Goal: Task Accomplishment & Management: Use online tool/utility

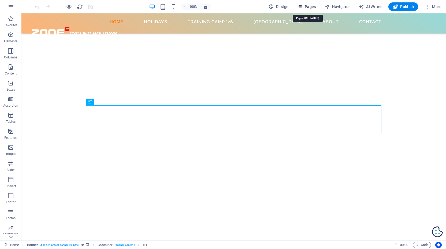
click at [312, 5] on span "Pages" at bounding box center [306, 6] width 19 height 5
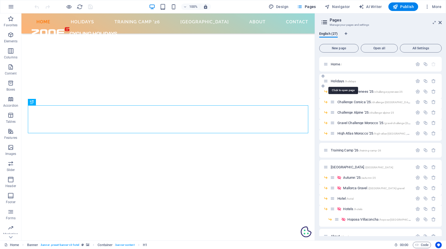
click at [342, 80] on span "Holidays /holidays" at bounding box center [343, 81] width 25 height 4
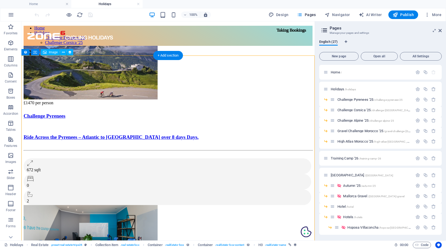
select select "68b82fafe8a8740fcc02a9b5"
select select "createdAt_DESC"
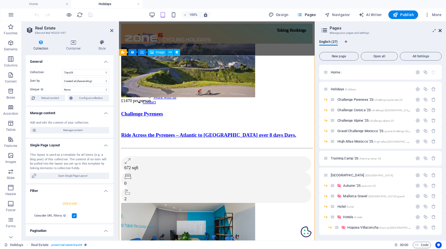
click at [440, 30] on icon at bounding box center [440, 30] width 3 height 4
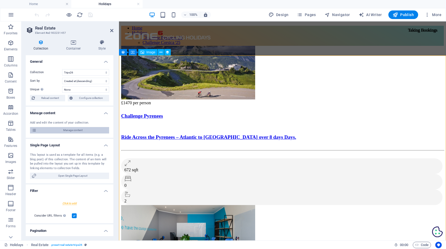
click at [69, 129] on span "Manage content" at bounding box center [72, 130] width 69 height 6
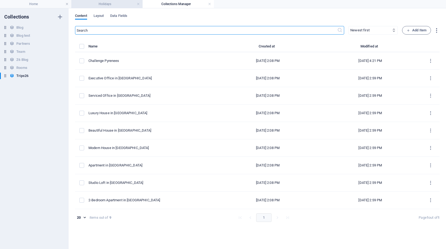
click at [102, 5] on h4 "Holidays" at bounding box center [106, 4] width 71 height 6
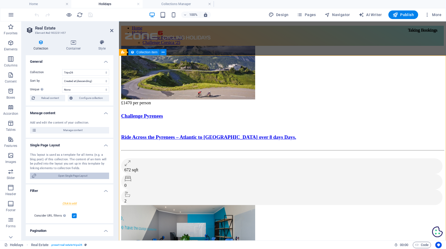
click at [73, 175] on span "Open Single Page Layout" at bounding box center [72, 176] width 69 height 6
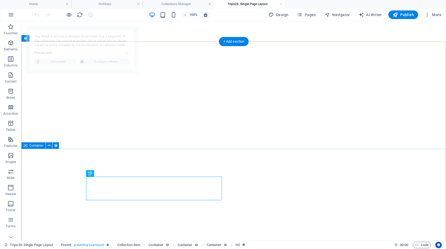
select select "68b82fb0d1d798ea8a076cae"
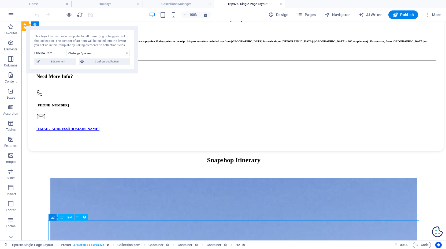
scroll to position [539, 0]
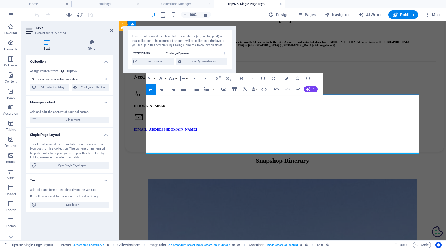
click at [197, 89] on icon "button" at bounding box center [196, 89] width 6 height 6
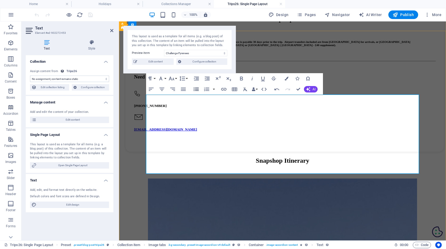
click at [197, 89] on icon "button" at bounding box center [196, 89] width 6 height 6
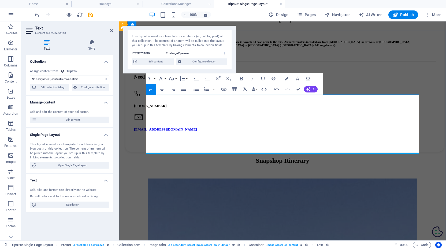
click at [299, 76] on button "Icons" at bounding box center [297, 78] width 10 height 11
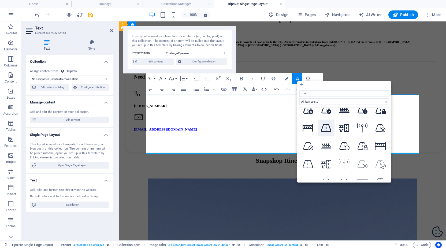
scroll to position [84, 0]
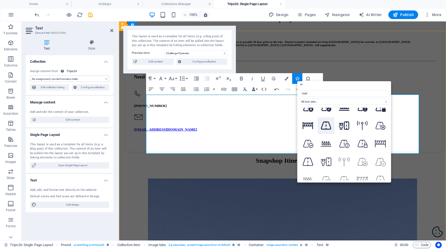
click at [328, 130] on icon at bounding box center [326, 125] width 11 height 9
type input "road"
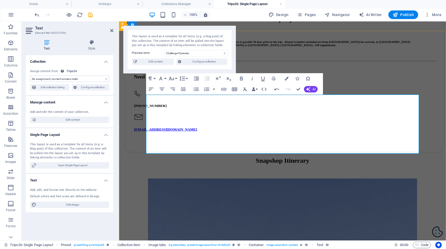
drag, startPoint x: 174, startPoint y: 144, endPoint x: 143, endPoint y: 146, distance: 31.4
click at [299, 77] on icon "button" at bounding box center [297, 79] width 4 height 4
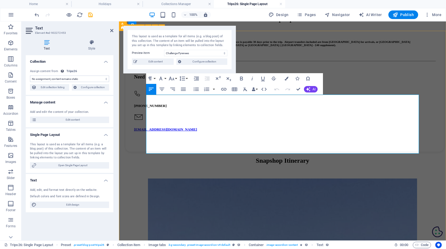
drag, startPoint x: 150, startPoint y: 138, endPoint x: 145, endPoint y: 138, distance: 5.1
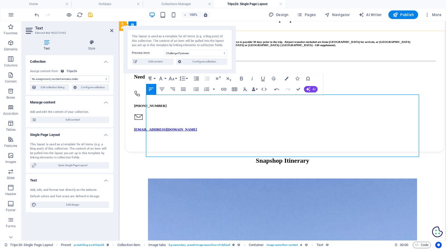
click at [298, 79] on icon "button" at bounding box center [297, 79] width 4 height 4
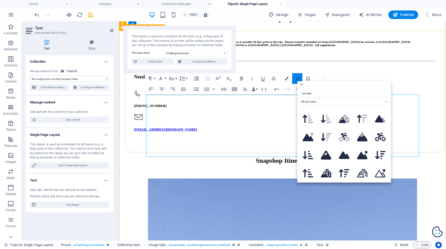
type input "mountain"
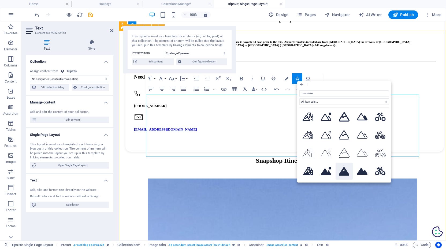
scroll to position [35, 0]
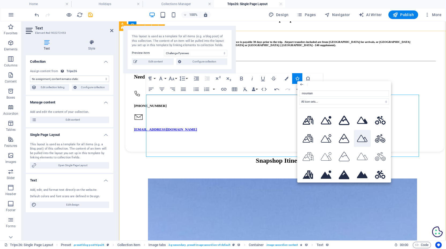
click at [361, 139] on icon at bounding box center [362, 138] width 11 height 9
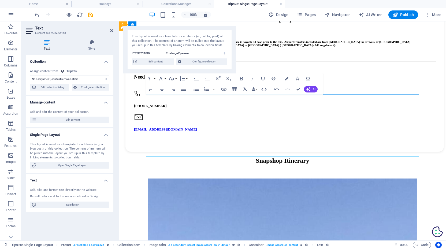
click at [176, 80] on button "Font Size" at bounding box center [173, 78] width 10 height 11
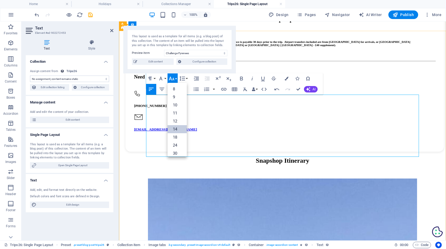
click at [175, 127] on link "14" at bounding box center [177, 129] width 19 height 8
click at [176, 77] on button "Font Size" at bounding box center [173, 78] width 10 height 11
click at [179, 151] on link "30" at bounding box center [177, 153] width 19 height 8
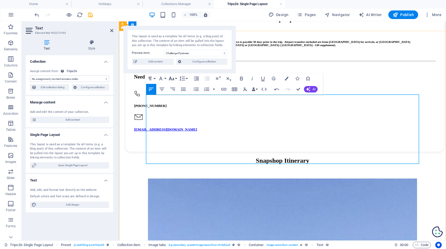
click at [175, 79] on button "Font Size" at bounding box center [173, 78] width 10 height 11
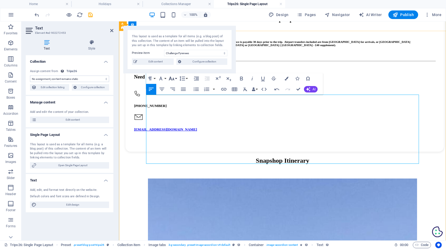
click at [175, 79] on button "Font Size" at bounding box center [173, 78] width 10 height 11
click at [173, 151] on link "30" at bounding box center [177, 153] width 19 height 8
drag, startPoint x: 255, startPoint y: 162, endPoint x: 145, endPoint y: 163, distance: 109.9
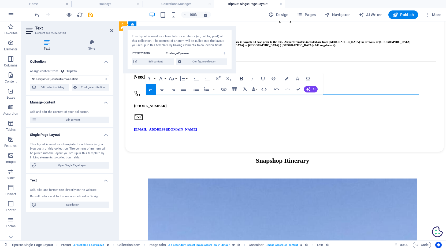
click at [242, 79] on icon "button" at bounding box center [241, 79] width 3 height 4
drag, startPoint x: 178, startPoint y: 155, endPoint x: 158, endPoint y: 156, distance: 19.6
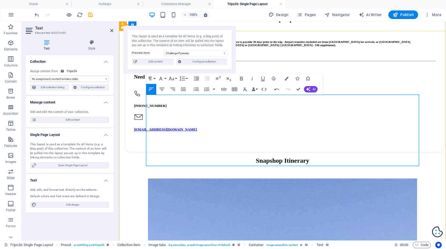
click at [173, 77] on icon "button" at bounding box center [171, 78] width 6 height 6
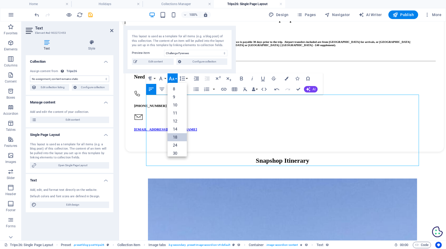
click at [175, 138] on link "18" at bounding box center [177, 137] width 19 height 8
click at [176, 78] on button "Font Size" at bounding box center [173, 78] width 10 height 11
click at [178, 102] on link "24" at bounding box center [177, 102] width 19 height 8
drag, startPoint x: 174, startPoint y: 156, endPoint x: 157, endPoint y: 158, distance: 17.5
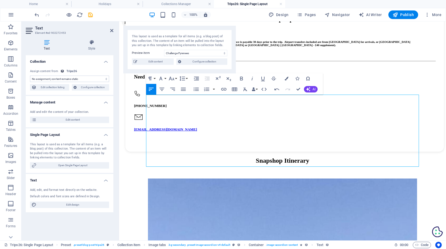
click at [173, 78] on icon "button" at bounding box center [171, 78] width 6 height 6
click at [176, 103] on link "24" at bounding box center [177, 102] width 19 height 8
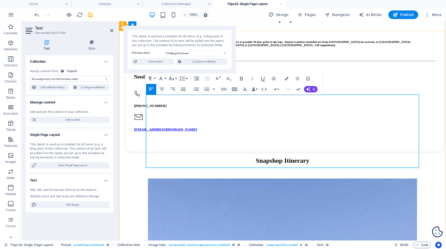
click at [298, 78] on icon "button" at bounding box center [297, 79] width 4 height 4
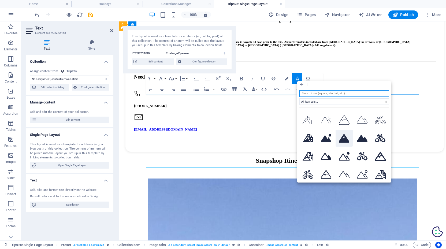
scroll to position [80, 0]
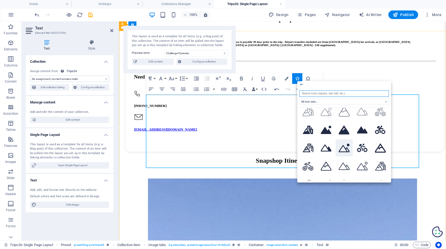
click at [341, 146] on icon at bounding box center [344, 148] width 11 height 9
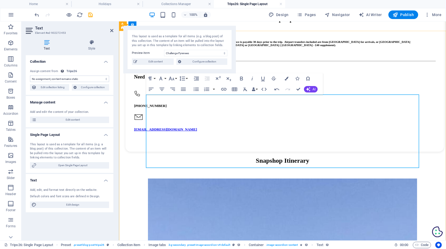
click at [297, 76] on button "Icons" at bounding box center [297, 78] width 10 height 11
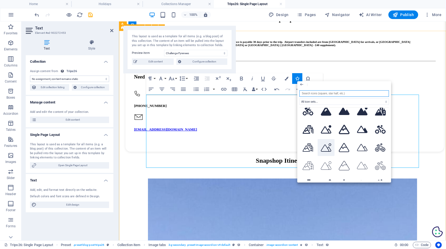
scroll to position [15, 0]
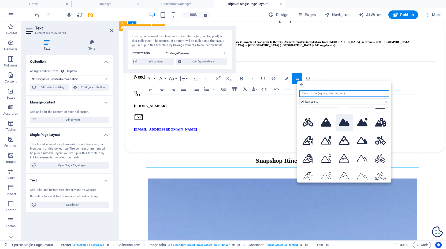
click at [343, 122] on icon at bounding box center [344, 122] width 11 height 8
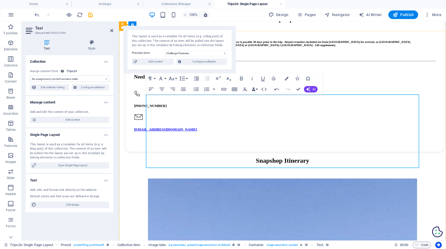
click at [175, 78] on icon "button" at bounding box center [171, 78] width 6 height 6
click at [175, 109] on link "30" at bounding box center [177, 110] width 19 height 8
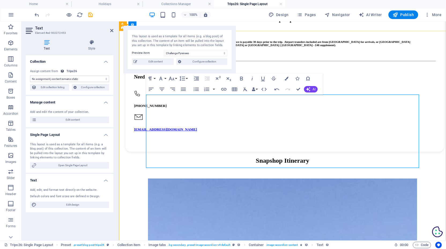
click at [297, 77] on icon "button" at bounding box center [297, 79] width 4 height 4
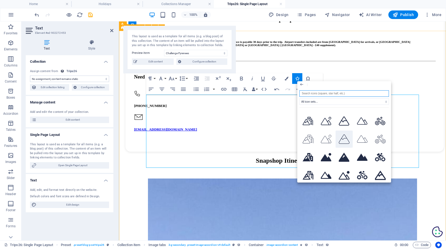
scroll to position [44, 0]
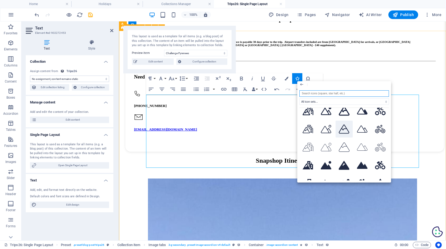
click at [346, 128] on icon at bounding box center [344, 128] width 11 height 9
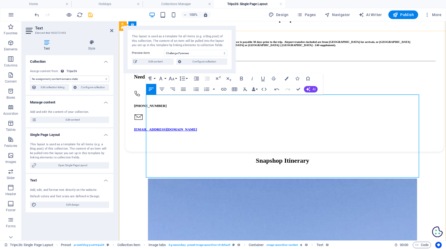
click at [155, 77] on button "Paragraph Format" at bounding box center [151, 78] width 10 height 11
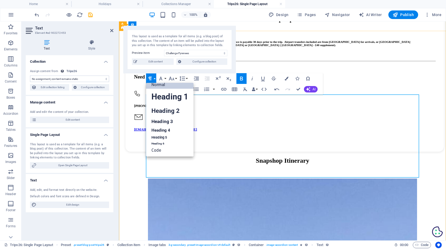
scroll to position [4, 0]
click at [163, 120] on link "Heading 3" at bounding box center [169, 121] width 47 height 9
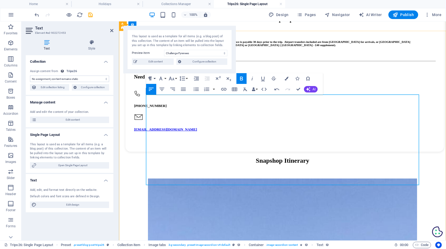
click at [154, 77] on button "Paragraph Format" at bounding box center [151, 78] width 10 height 11
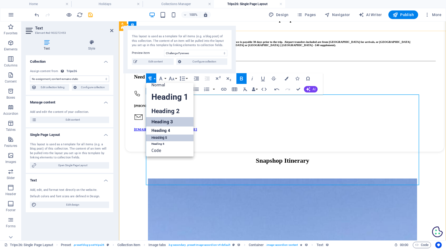
click at [160, 136] on link "Heading 5" at bounding box center [169, 138] width 47 height 7
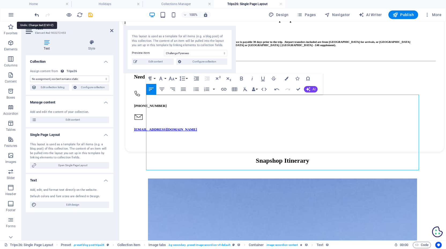
click at [36, 16] on icon "undo" at bounding box center [37, 15] width 6 height 6
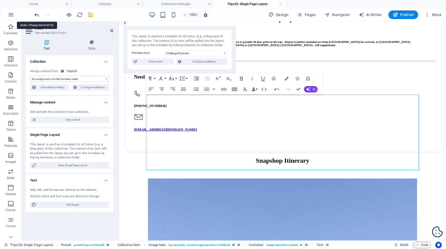
click at [36, 13] on icon "undo" at bounding box center [37, 15] width 6 height 6
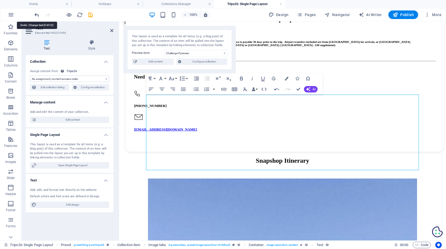
click at [36, 13] on icon "undo" at bounding box center [37, 15] width 6 height 6
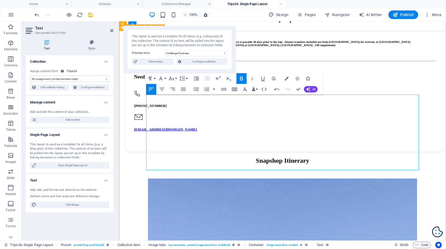
drag, startPoint x: 263, startPoint y: 169, endPoint x: 145, endPoint y: 129, distance: 124.0
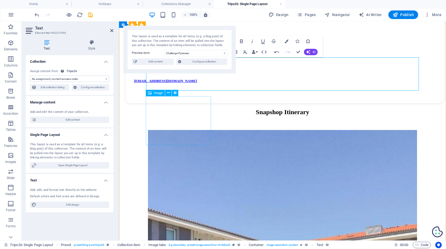
scroll to position [588, 0]
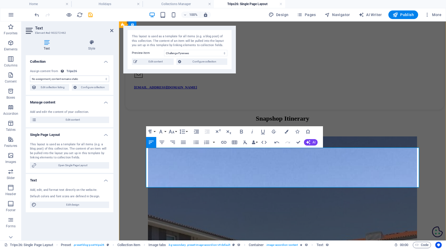
scroll to position [582, 0]
click at [297, 132] on icon "button" at bounding box center [297, 132] width 4 height 4
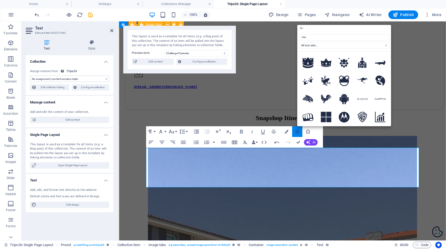
type input "road"
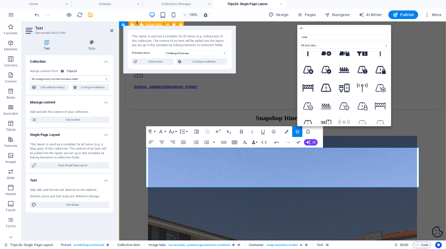
scroll to position [68, 0]
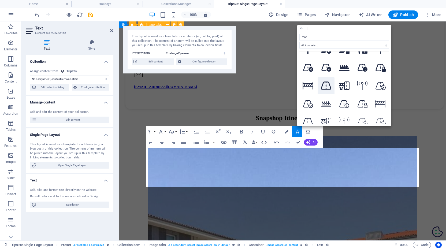
click at [326, 89] on icon at bounding box center [326, 85] width 11 height 9
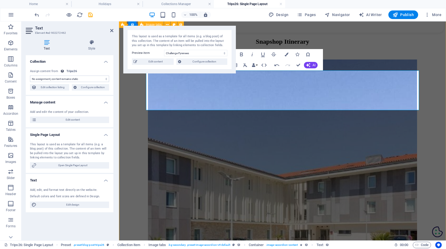
scroll to position [659, 0]
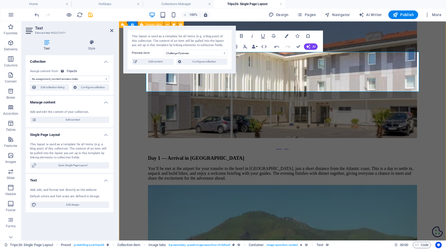
scroll to position [782, 0]
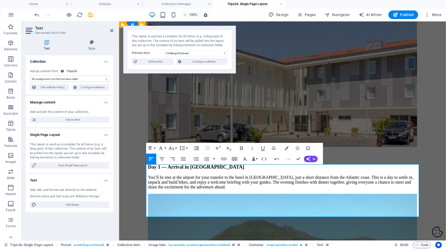
scroll to position [774, 0]
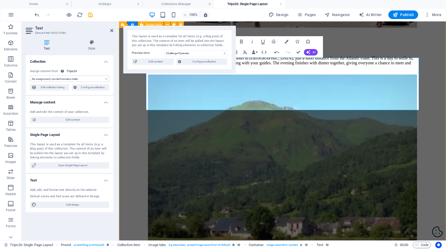
scroll to position [892, 0]
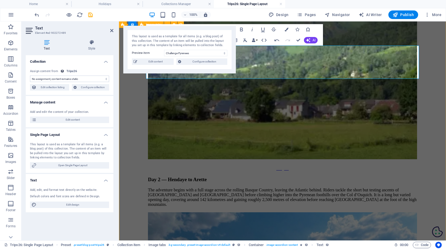
scroll to position [1014, 0]
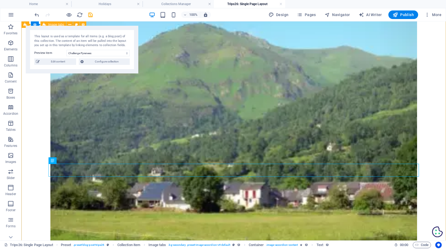
scroll to position [1089, 0]
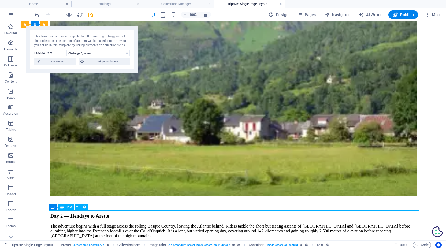
scroll to position [1116, 0]
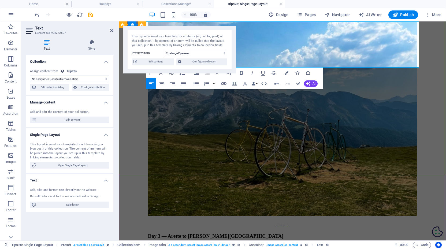
scroll to position [1210, 0]
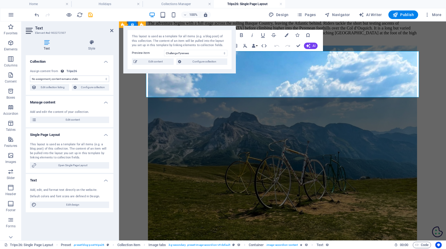
scroll to position [1179, 0]
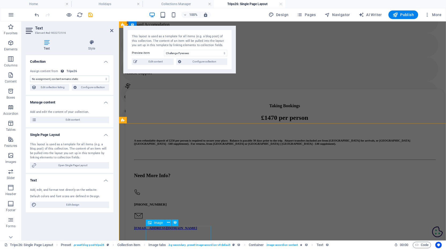
scroll to position [438, 0]
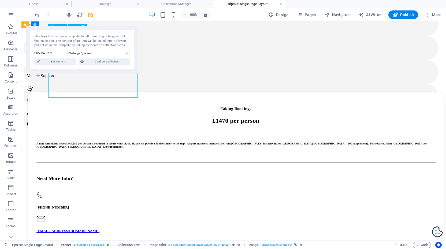
scroll to position [482, 0]
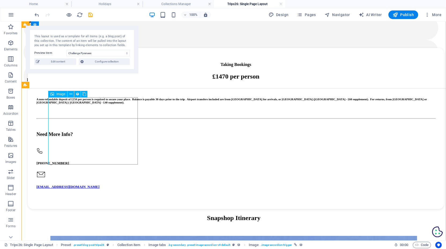
select select "%"
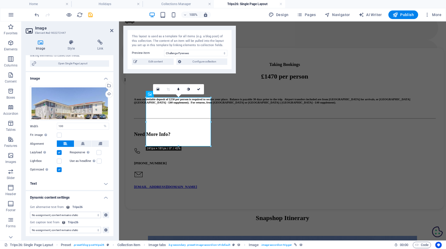
scroll to position [102, 0]
click at [73, 183] on h4 "Text" at bounding box center [70, 183] width 88 height 13
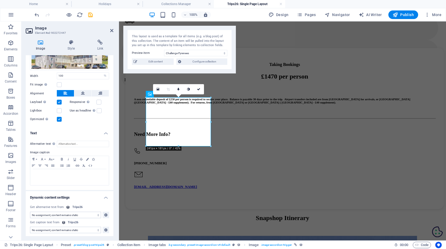
scroll to position [152, 0]
click at [64, 176] on div "Day 1" at bounding box center [69, 177] width 79 height 16
click at [87, 158] on icon "button" at bounding box center [87, 159] width 3 height 3
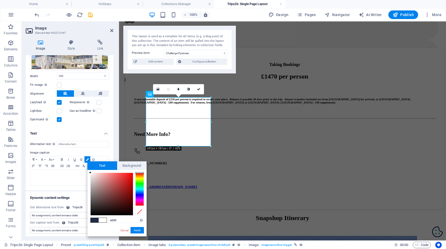
click at [94, 221] on span at bounding box center [95, 220] width 8 height 5
type input "#222b45"
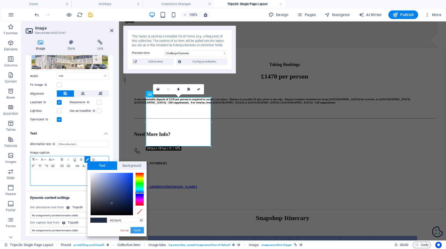
click at [135, 229] on button "Apply" at bounding box center [137, 230] width 13 height 6
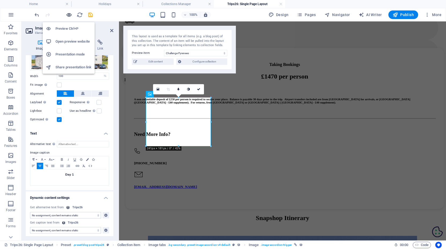
click at [68, 15] on icon "button" at bounding box center [69, 15] width 6 height 6
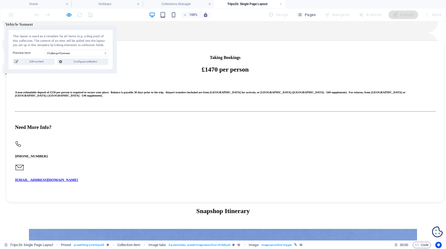
scroll to position [482, 0]
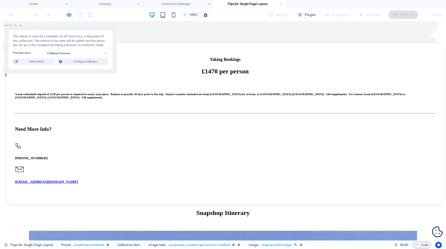
click at [70, 14] on icon "button" at bounding box center [69, 15] width 6 height 6
select select "%"
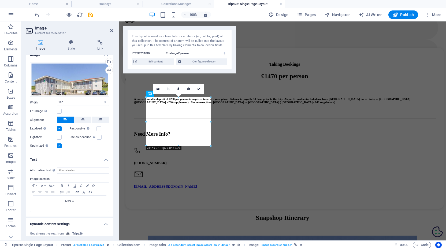
scroll to position [139, 0]
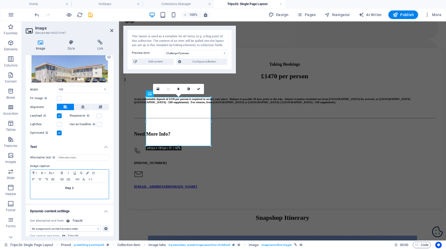
click at [79, 187] on h3 "Day 1" at bounding box center [69, 188] width 73 height 5
click at [40, 177] on icon "button" at bounding box center [40, 179] width 6 height 4
click at [94, 172] on icon "button" at bounding box center [93, 173] width 3 height 3
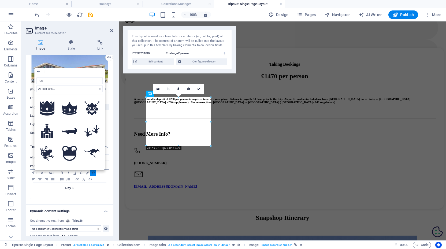
type input "road"
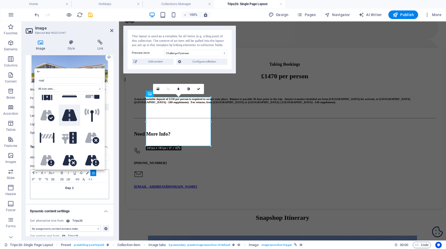
scroll to position [20, 0]
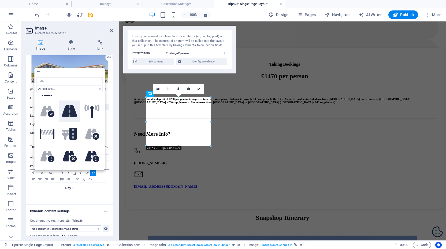
click at [67, 116] on icon at bounding box center [69, 111] width 15 height 12
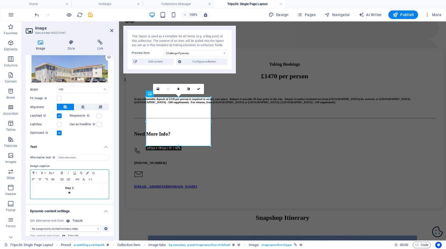
click at [72, 191] on p "​" at bounding box center [69, 192] width 73 height 5
click at [74, 191] on p "​     142" at bounding box center [69, 192] width 73 height 5
click at [76, 192] on p "​     142" at bounding box center [69, 192] width 73 height 5
click at [71, 192] on icon "142" at bounding box center [69, 192] width 7 height 3
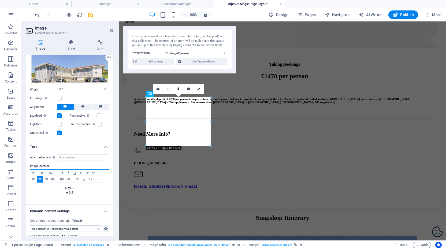
click at [46, 172] on button "Font Family" at bounding box center [43, 173] width 9 height 6
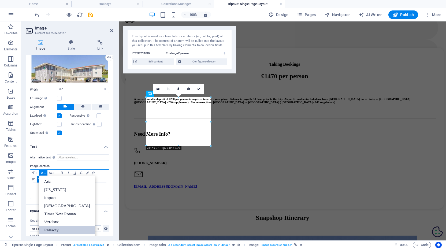
click at [50, 229] on link "Raleway" at bounding box center [67, 230] width 56 height 8
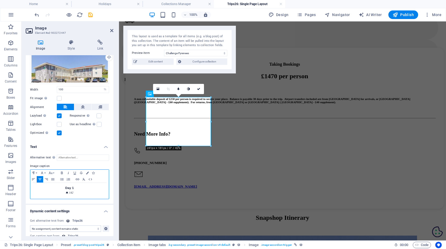
click at [67, 171] on icon "button" at bounding box center [68, 173] width 6 height 4
click at [62, 171] on icon "button" at bounding box center [62, 173] width 6 height 4
click at [76, 191] on p "​     142" at bounding box center [69, 192] width 73 height 5
click at [94, 172] on icon "button" at bounding box center [93, 173] width 3 height 3
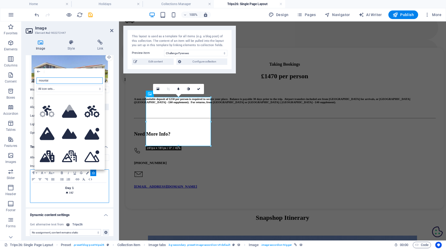
type input "mountain"
click at [67, 129] on icon at bounding box center [69, 133] width 15 height 10
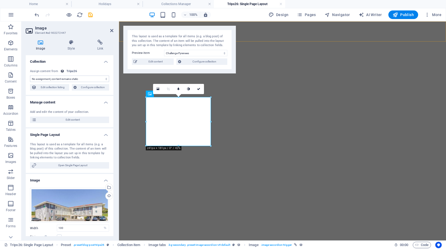
select select "%"
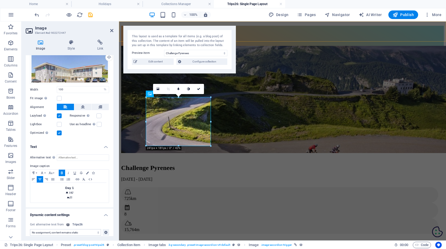
scroll to position [482, 0]
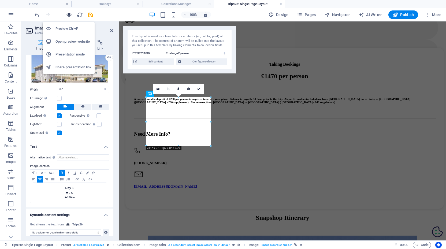
click at [69, 12] on icon "button" at bounding box center [69, 15] width 6 height 6
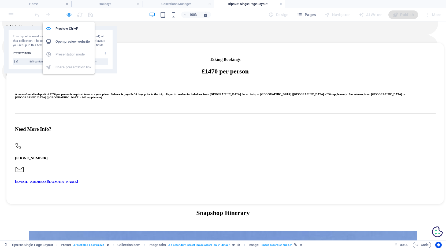
click at [68, 14] on icon "button" at bounding box center [69, 15] width 6 height 6
select select "%"
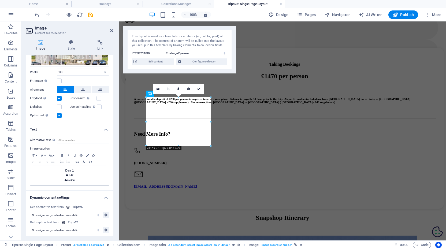
scroll to position [156, 0]
click at [73, 173] on p "142" at bounding box center [69, 175] width 73 height 5
click at [67, 169] on span "Day 1" at bounding box center [69, 170] width 9 height 3
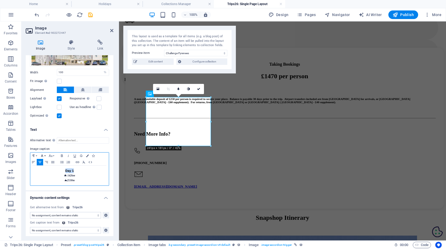
click at [45, 154] on icon "button" at bounding box center [42, 156] width 6 height 4
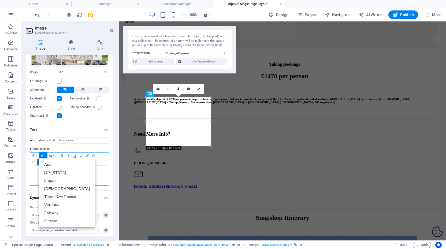
click at [52, 154] on icon "button" at bounding box center [50, 156] width 6 height 4
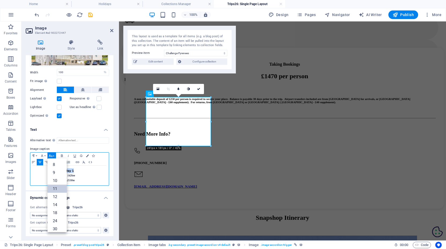
click at [55, 185] on link "11" at bounding box center [56, 189] width 19 height 8
click at [54, 154] on icon "button" at bounding box center [50, 156] width 6 height 4
click at [54, 180] on link "18" at bounding box center [56, 183] width 19 height 8
click at [53, 154] on icon "button" at bounding box center [50, 156] width 6 height 4
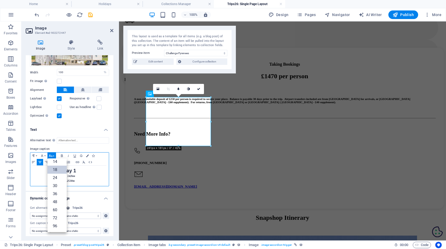
scroll to position [43, 0]
click at [57, 182] on link "30" at bounding box center [56, 186] width 19 height 8
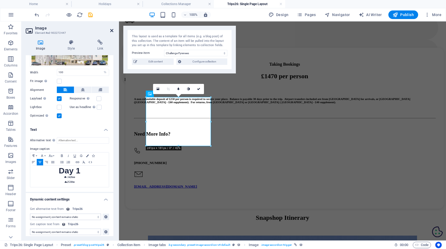
click at [112, 29] on icon at bounding box center [111, 30] width 3 height 4
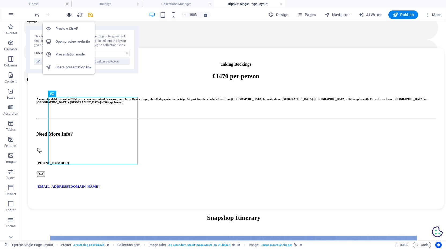
click at [71, 14] on icon "button" at bounding box center [69, 15] width 6 height 6
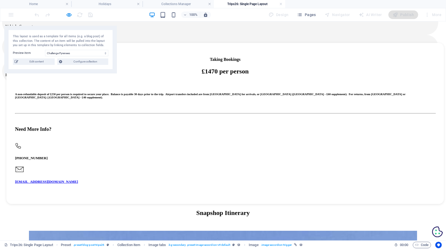
click at [69, 12] on icon "button" at bounding box center [69, 15] width 6 height 6
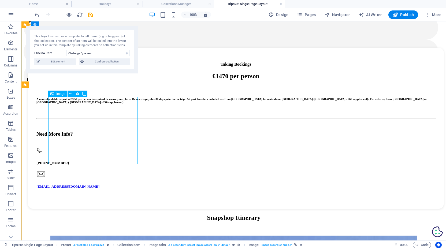
select select "%"
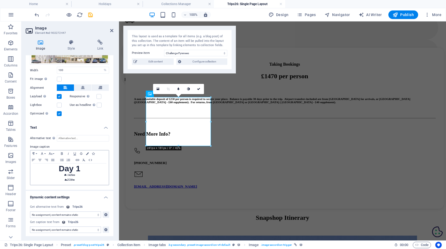
scroll to position [157, 0]
drag, startPoint x: 77, startPoint y: 180, endPoint x: 65, endPoint y: 177, distance: 12.6
click at [65, 178] on p "​     2530m" at bounding box center [69, 180] width 73 height 5
drag, startPoint x: 63, startPoint y: 173, endPoint x: 76, endPoint y: 181, distance: 15.3
click at [76, 181] on div "Day 1     142km ​     2530m" at bounding box center [69, 174] width 79 height 21
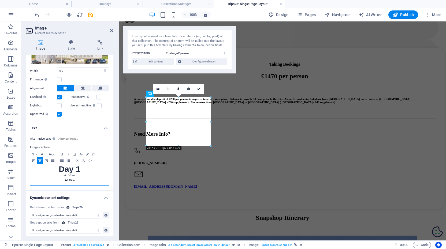
click at [80, 179] on p "​     2530m" at bounding box center [69, 180] width 73 height 5
drag, startPoint x: 80, startPoint y: 179, endPoint x: 78, endPoint y: 164, distance: 15.4
click at [78, 164] on div "Day 1     142km ​     2530m" at bounding box center [69, 174] width 79 height 21
copy div "Day 1     142km ​     2530m"
click at [76, 180] on p "​     2530m" at bounding box center [69, 180] width 73 height 5
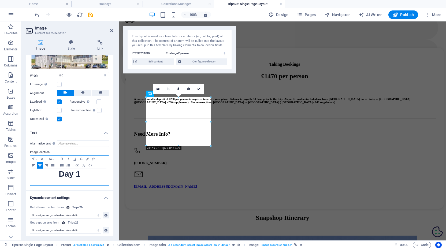
scroll to position [152, 0]
click at [64, 175] on span "Day 1" at bounding box center [68, 174] width 22 height 9
click at [33, 164] on icon "button" at bounding box center [33, 166] width 6 height 4
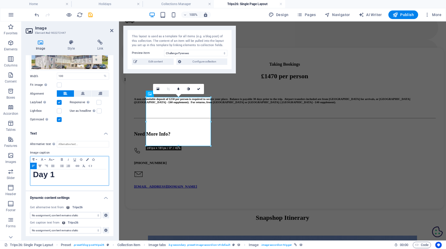
click at [41, 164] on icon "button" at bounding box center [40, 166] width 6 height 4
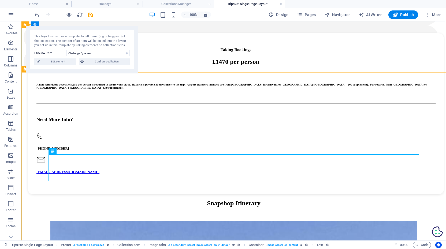
scroll to position [499, 0]
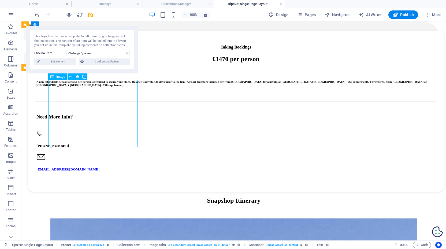
select select "%"
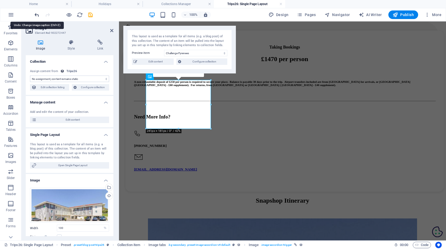
click at [36, 15] on icon "undo" at bounding box center [37, 15] width 6 height 6
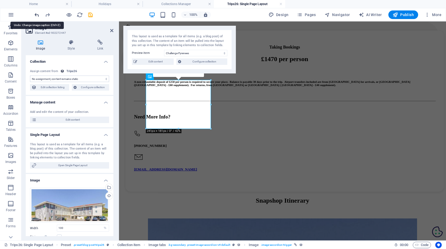
click at [36, 15] on icon "undo" at bounding box center [37, 15] width 6 height 6
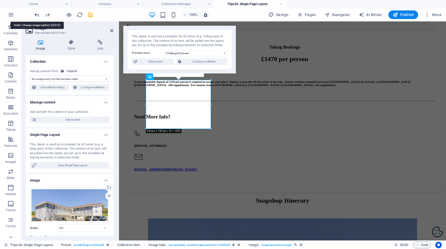
click at [36, 15] on icon "undo" at bounding box center [37, 15] width 6 height 6
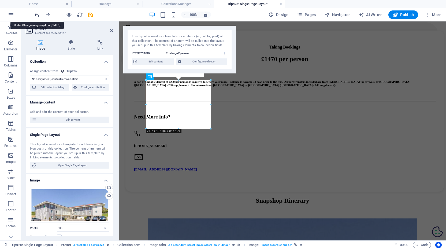
click at [36, 15] on icon "undo" at bounding box center [37, 15] width 6 height 6
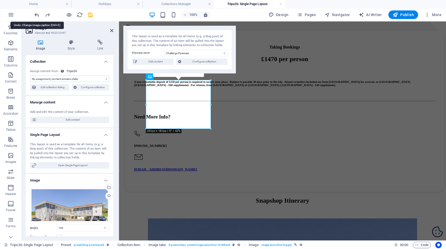
click at [36, 15] on icon "undo" at bounding box center [37, 15] width 6 height 6
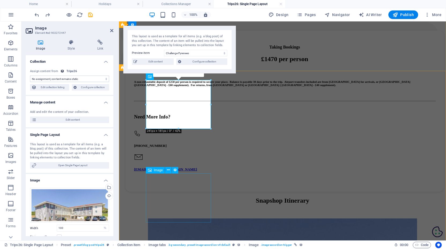
select select "%"
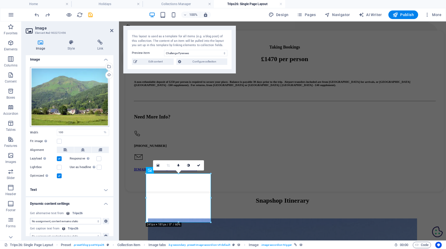
scroll to position [121, 0]
click at [69, 189] on h4 "Text" at bounding box center [70, 189] width 88 height 13
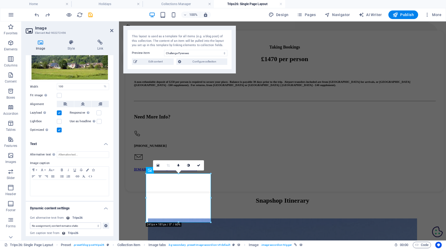
scroll to position [172, 0]
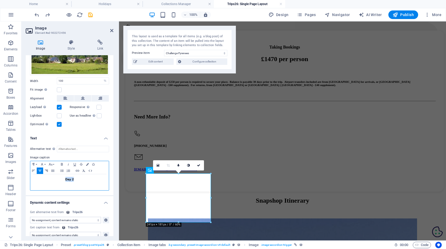
drag, startPoint x: 84, startPoint y: 184, endPoint x: 49, endPoint y: 169, distance: 38.4
click at [49, 169] on div "Paragraph Format Normal Heading 1 Heading 2 Heading 3 Heading 4 Heading 5 Headi…" at bounding box center [69, 176] width 79 height 30
click at [87, 163] on icon "button" at bounding box center [87, 164] width 3 height 3
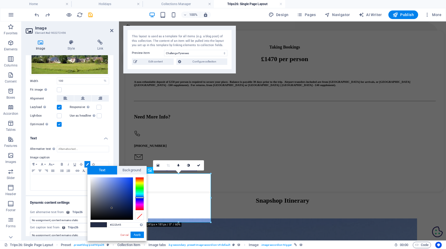
click at [100, 225] on span at bounding box center [103, 225] width 8 height 5
click at [138, 236] on button "Apply" at bounding box center [137, 235] width 13 height 6
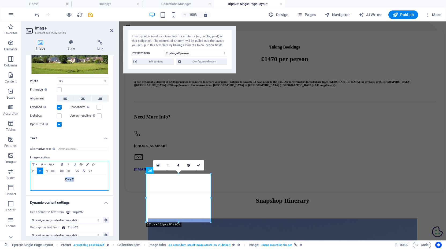
click at [71, 184] on div "Day 2" at bounding box center [69, 182] width 79 height 16
click at [39, 170] on icon "button" at bounding box center [39, 171] width 3 height 2
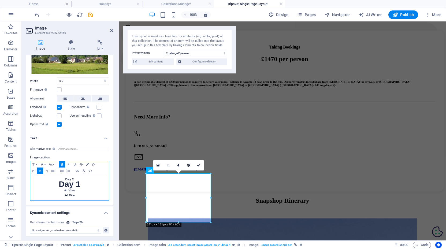
click at [64, 190] on icon at bounding box center [65, 191] width 2 height 2
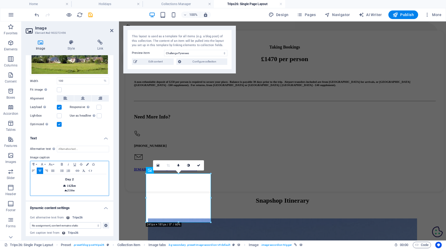
click at [73, 184] on strong "142km" at bounding box center [71, 185] width 9 height 3
click at [51, 162] on icon "button" at bounding box center [50, 164] width 6 height 4
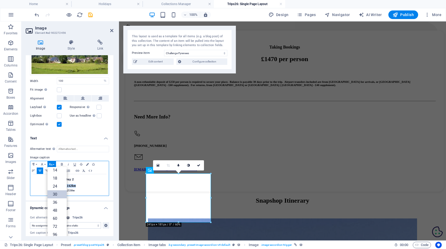
click at [52, 193] on link "30" at bounding box center [56, 194] width 19 height 8
click at [54, 162] on icon "button" at bounding box center [50, 164] width 6 height 4
click at [54, 182] on link "24" at bounding box center [56, 186] width 19 height 8
click at [53, 163] on button "Font Size" at bounding box center [51, 164] width 9 height 6
click at [55, 177] on link "18" at bounding box center [56, 178] width 19 height 8
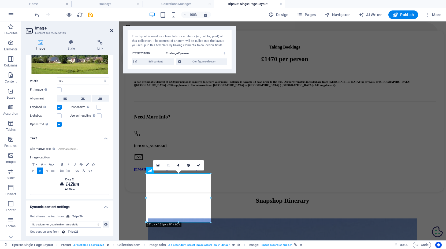
click at [112, 29] on icon at bounding box center [111, 30] width 3 height 4
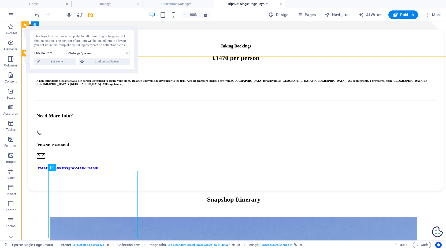
scroll to position [514, 0]
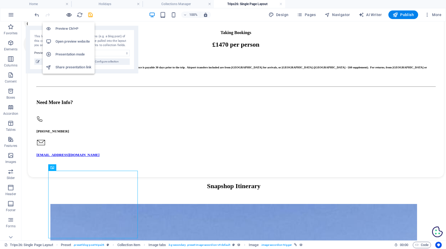
click at [70, 14] on icon "button" at bounding box center [69, 15] width 6 height 6
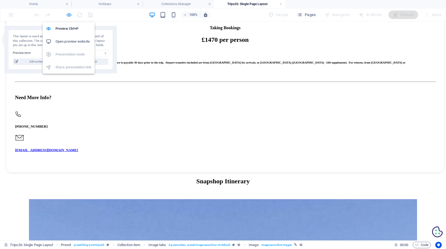
click at [71, 14] on icon "button" at bounding box center [69, 15] width 6 height 6
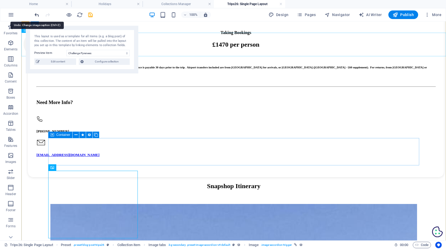
click at [37, 12] on icon "undo" at bounding box center [37, 15] width 6 height 6
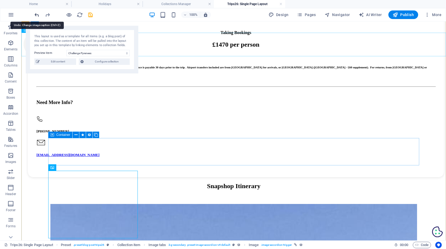
click at [37, 12] on icon "undo" at bounding box center [37, 15] width 6 height 6
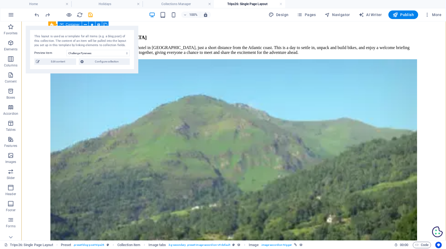
scroll to position [988, 0]
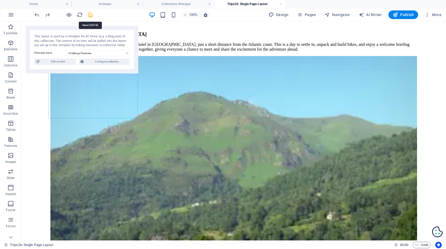
click at [91, 13] on icon "save" at bounding box center [90, 15] width 6 height 6
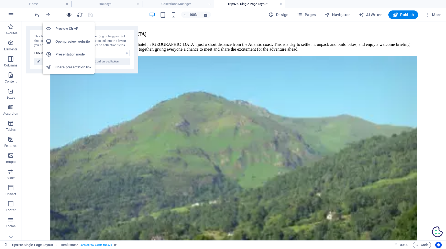
click at [70, 13] on icon "button" at bounding box center [69, 15] width 6 height 6
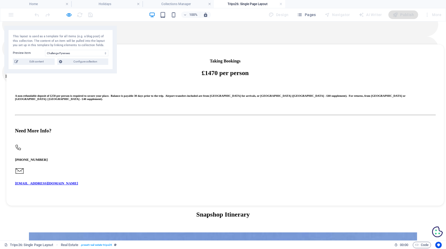
scroll to position [480, 0]
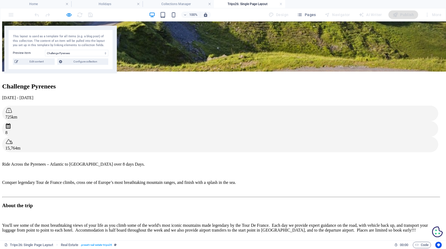
scroll to position [84, 0]
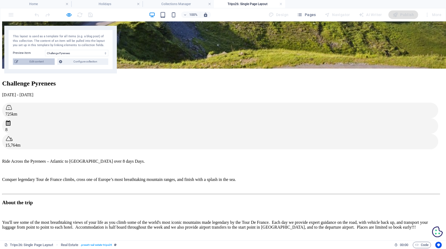
click at [42, 62] on span "Edit content" at bounding box center [36, 61] width 33 height 6
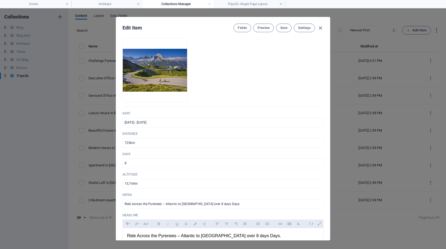
scroll to position [72, 0]
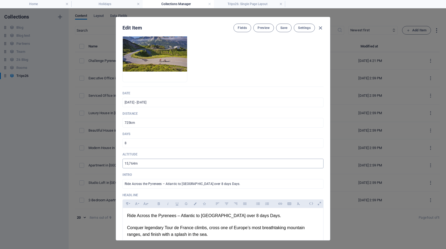
click at [134, 164] on input "15,764m" at bounding box center [223, 164] width 201 height 10
type input "12500m"
click at [285, 28] on span "Save" at bounding box center [283, 28] width 7 height 4
click at [319, 27] on icon "button" at bounding box center [320, 28] width 6 height 6
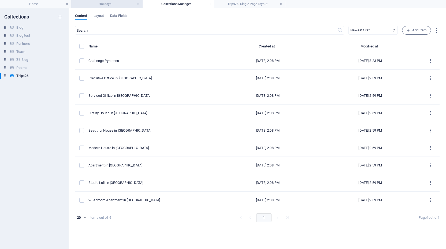
click at [103, 5] on h4 "Holidays" at bounding box center [106, 4] width 71 height 6
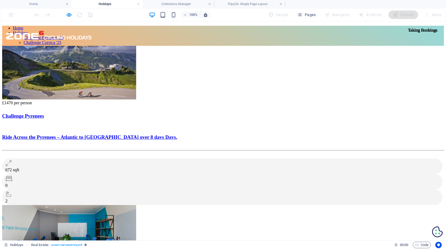
click at [12, 166] on icon at bounding box center [8, 163] width 6 height 6
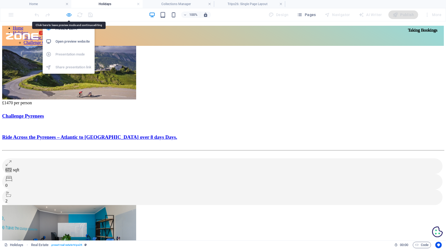
click at [69, 15] on icon "button" at bounding box center [69, 15] width 6 height 6
select select "68b82fafe8a8740fcc02a9b5"
select select "createdAt_DESC"
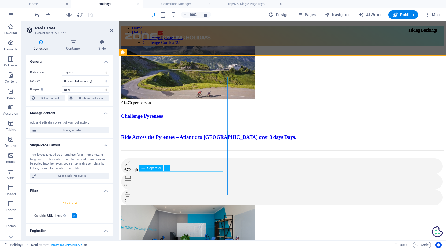
click at [171, 151] on div at bounding box center [282, 150] width 323 height 1
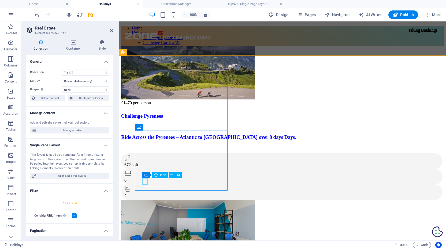
click at [144, 162] on figure at bounding box center [280, 159] width 313 height 8
select select "xMidYMid"
select select "px"
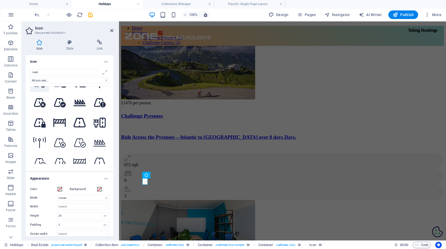
scroll to position [104, 0]
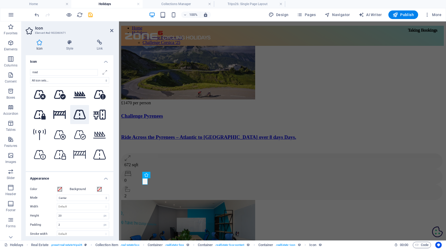
type input "road"
click at [80, 114] on icon at bounding box center [79, 114] width 13 height 11
click at [156, 167] on div "672 sqft" at bounding box center [281, 164] width 315 height 5
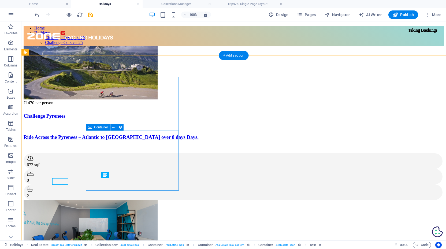
click at [156, 181] on div "£1470 per person Challenge Pyrenees Ride Across the Pyrenees – Atlantic to [GEO…" at bounding box center [234, 150] width 420 height 99
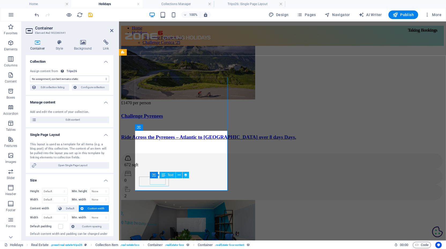
click at [154, 167] on div "672 sqft" at bounding box center [281, 164] width 315 height 5
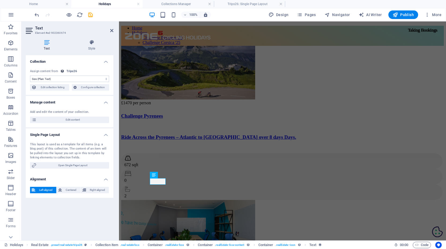
select select "distance"
click at [92, 42] on icon at bounding box center [91, 42] width 43 height 5
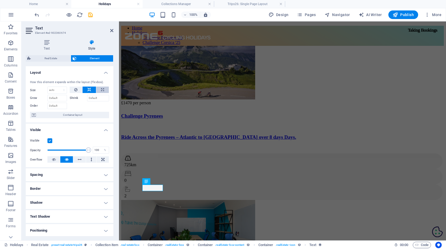
click at [101, 88] on icon at bounding box center [102, 90] width 3 height 6
type input "100"
select select "%"
click at [90, 88] on button at bounding box center [89, 90] width 13 height 6
select select "DISABLED_OPTION_VALUE"
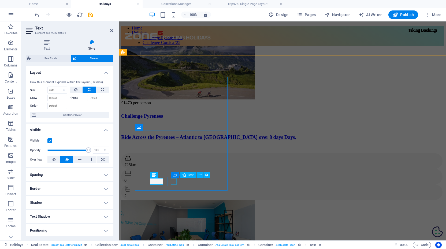
click at [175, 178] on figure at bounding box center [280, 175] width 313 height 8
select select "xMidYMid"
select select "px"
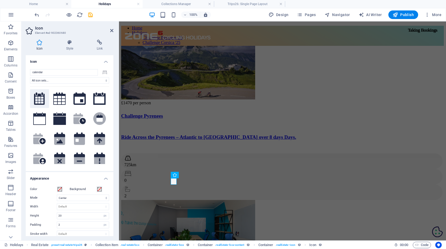
type input "calendar"
click at [40, 98] on icon at bounding box center [39, 98] width 11 height 13
click at [178, 182] on div "0" at bounding box center [281, 180] width 315 height 5
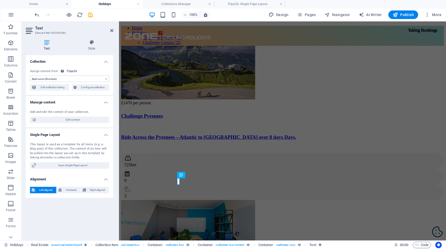
select select "days"
click at [91, 44] on icon at bounding box center [91, 42] width 43 height 5
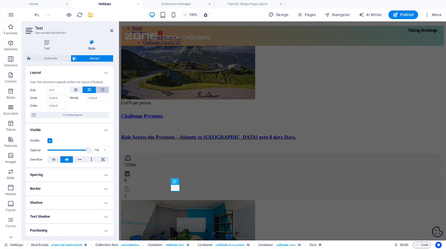
click at [102, 88] on icon at bounding box center [102, 90] width 3 height 6
type input "100"
select select "%"
click at [89, 90] on icon at bounding box center [89, 90] width 4 height 6
select select "DISABLED_OPTION_VALUE"
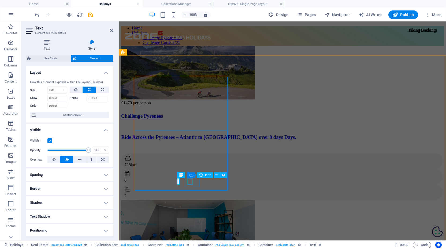
click at [190, 186] on figure at bounding box center [280, 190] width 313 height 8
select select "xMidYMid"
select select "px"
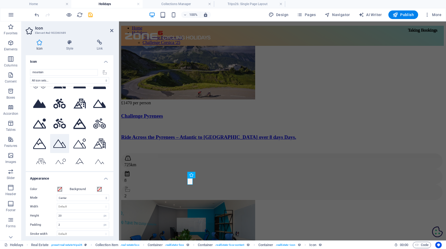
scroll to position [135, 0]
type input "mountain"
click at [96, 100] on icon at bounding box center [99, 104] width 13 height 10
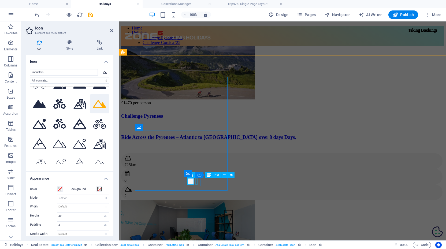
click at [197, 194] on div "2" at bounding box center [281, 196] width 315 height 5
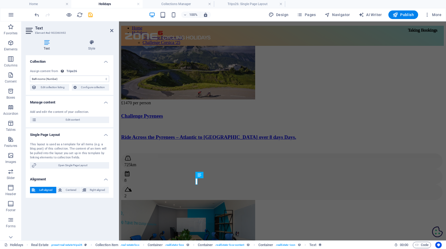
select select "altitude"
click at [90, 43] on icon at bounding box center [91, 42] width 43 height 5
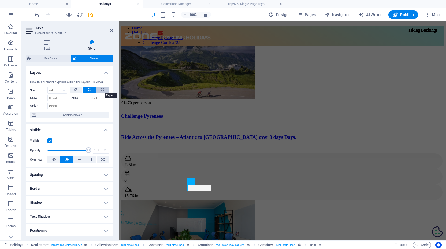
click at [101, 90] on icon at bounding box center [102, 90] width 3 height 6
type input "100"
select select "%"
click at [92, 90] on button at bounding box center [89, 90] width 13 height 6
select select "DISABLED_OPTION_VALUE"
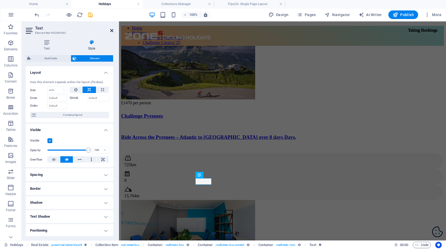
click at [112, 29] on icon at bounding box center [111, 30] width 3 height 4
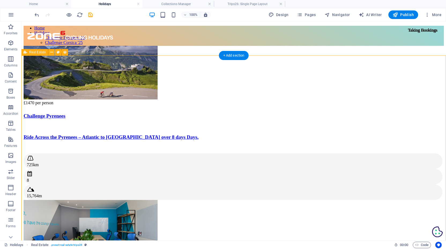
select select "68b82fafe8a8740fcc02a9b5"
select select "createdAt_DESC"
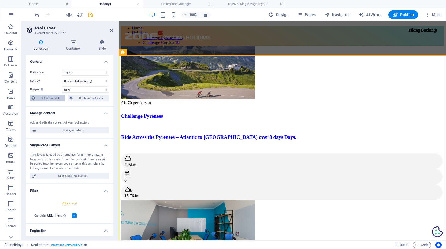
click at [43, 100] on span "Reload content" at bounding box center [49, 98] width 27 height 6
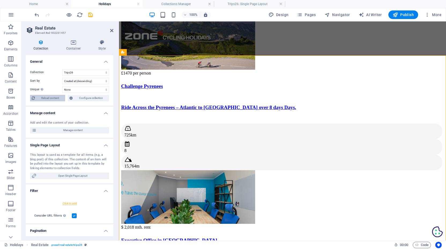
select select "68b82fafe8a8740fcc02a9b5"
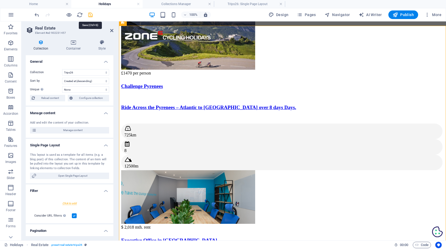
click at [91, 14] on icon "save" at bounding box center [90, 15] width 6 height 6
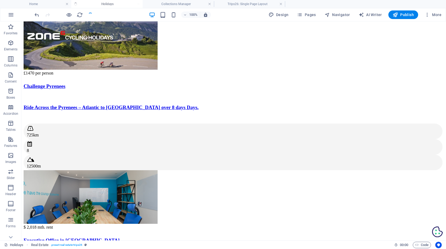
select select "68b82fafe8a8740fcc02a9b5"
select select "createdAt_DESC"
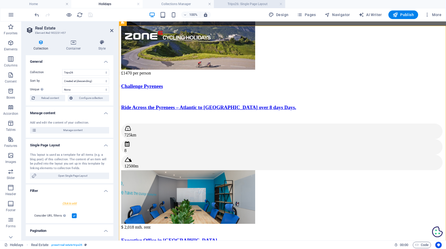
click at [251, 3] on h4 "Trips26: Single Page Layout" at bounding box center [249, 4] width 71 height 6
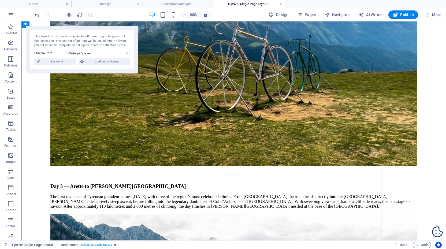
scroll to position [1476, 0]
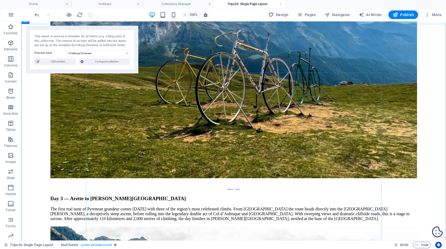
select select "gallery"
select select "4"
select select "%"
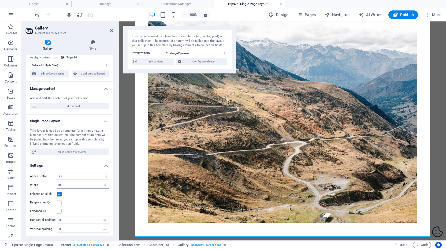
scroll to position [13, 0]
click at [72, 185] on input "30" at bounding box center [83, 185] width 52 height 6
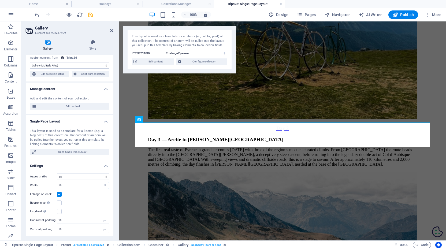
click at [69, 183] on input "10" at bounding box center [83, 185] width 52 height 6
type input "20"
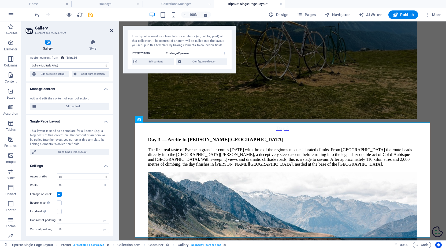
click at [112, 30] on icon at bounding box center [111, 30] width 3 height 4
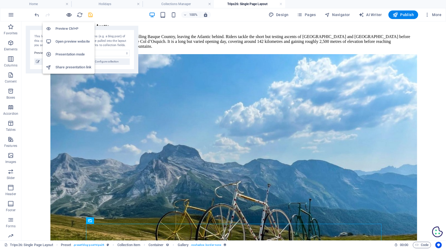
click at [68, 14] on icon "button" at bounding box center [69, 15] width 6 height 6
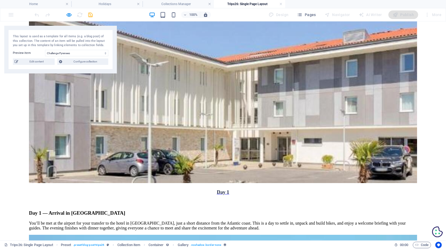
scroll to position [821, 0]
click at [51, 3] on h4 "Home" at bounding box center [35, 4] width 71 height 6
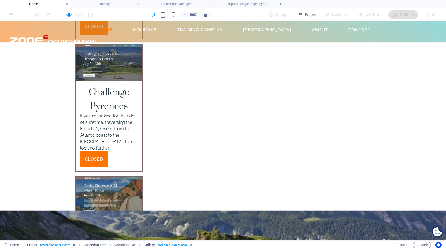
scroll to position [1847, 0]
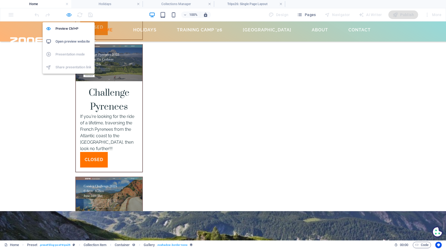
click at [68, 16] on icon "button" at bounding box center [69, 15] width 6 height 6
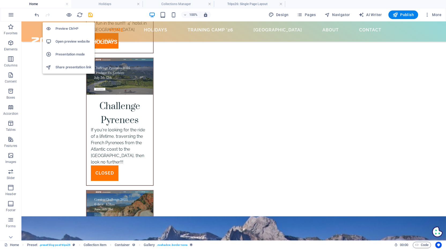
scroll to position [1507, 0]
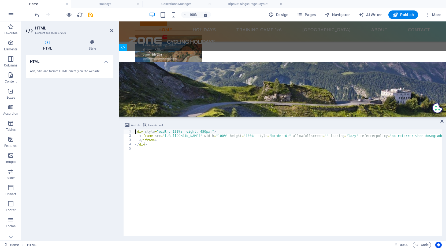
type textarea "</div>"
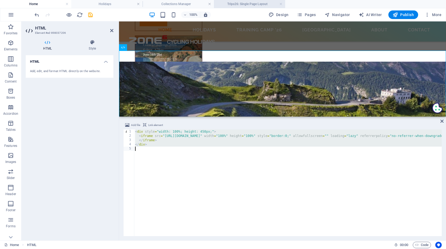
click at [252, 1] on li "Trips26: Single Page Layout" at bounding box center [249, 4] width 71 height 8
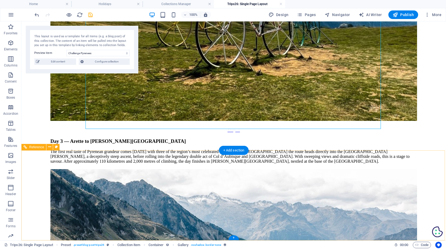
scroll to position [1533, 0]
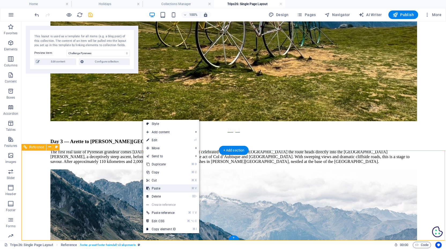
click at [161, 187] on link "⌘ V Paste" at bounding box center [161, 188] width 36 height 8
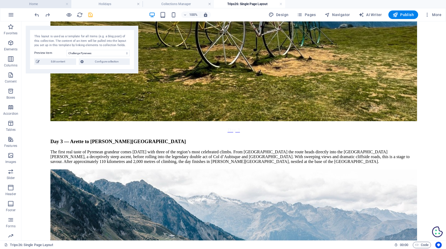
click at [43, 3] on h4 "Home" at bounding box center [35, 4] width 71 height 6
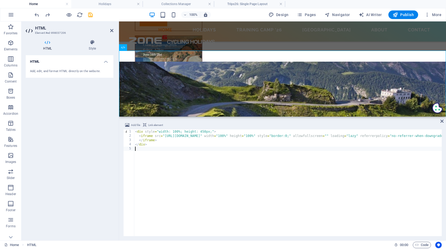
type textarea "</div>"
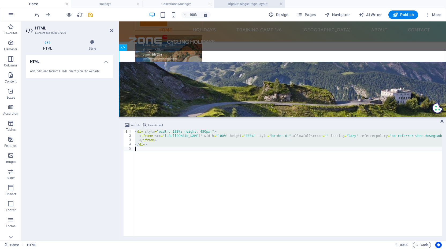
click at [245, 4] on h4 "Trips26: Single Page Layout" at bounding box center [249, 4] width 71 height 6
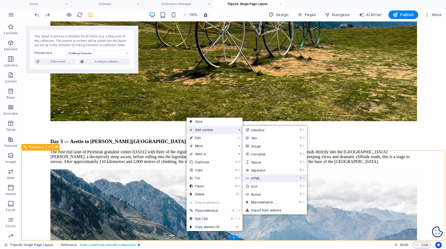
click at [260, 176] on link "⌘ 7 HTML" at bounding box center [265, 178] width 44 height 8
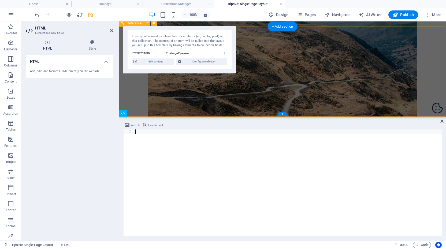
scroll to position [1555, 0]
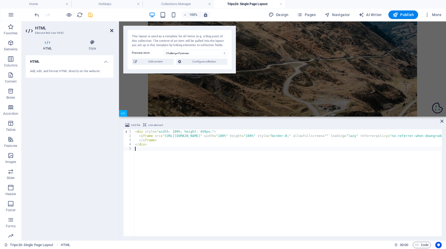
click at [111, 30] on icon at bounding box center [111, 30] width 3 height 4
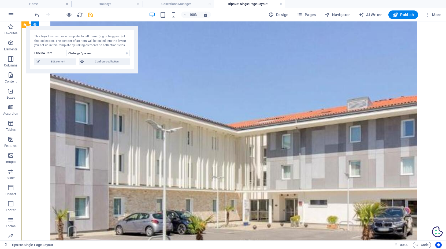
scroll to position [674, 0]
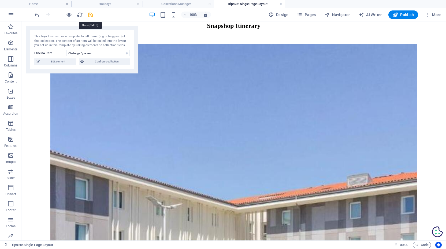
click at [91, 15] on icon "save" at bounding box center [90, 15] width 6 height 6
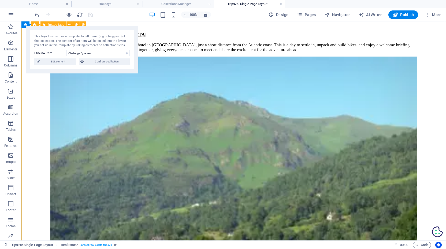
scroll to position [988, 0]
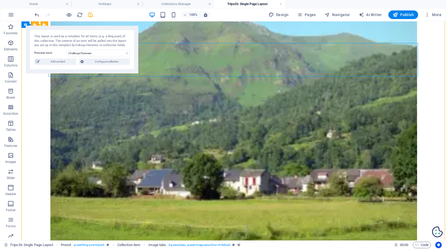
scroll to position [1073, 0]
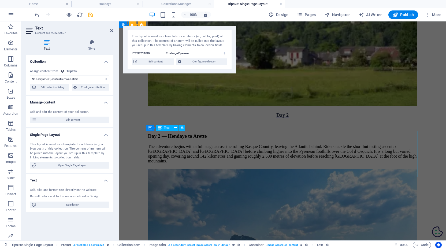
scroll to position [1098, 0]
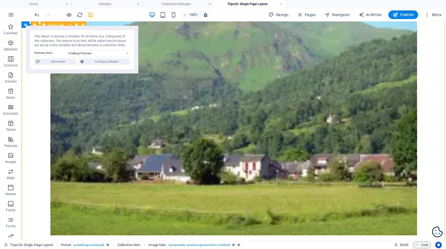
scroll to position [1089, 0]
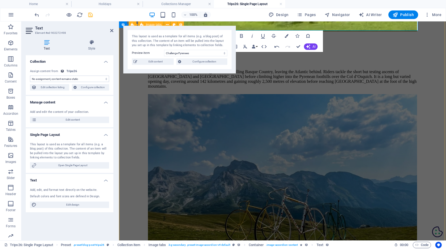
scroll to position [1137, 0]
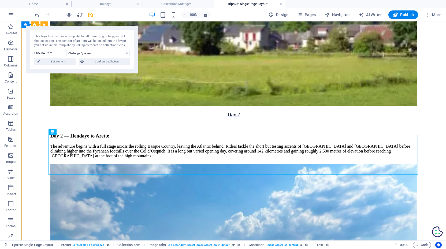
scroll to position [1208, 0]
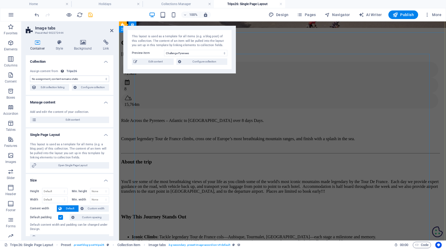
scroll to position [116, 0]
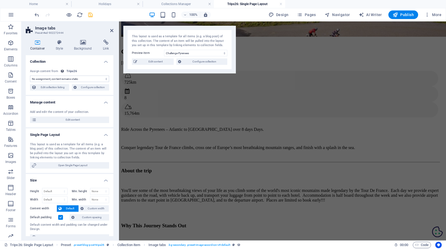
click at [90, 13] on icon "save" at bounding box center [90, 15] width 6 height 6
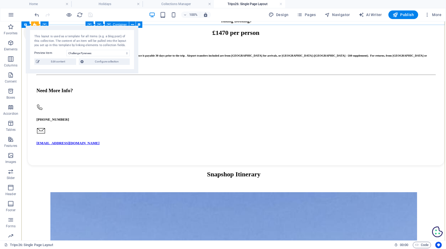
scroll to position [526, 0]
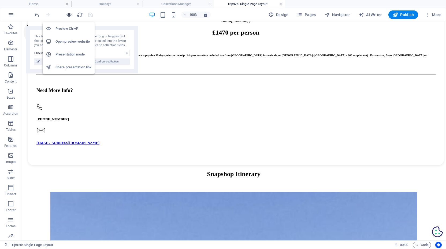
click at [72, 13] on icon "button" at bounding box center [69, 15] width 6 height 6
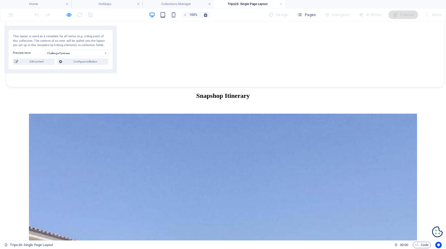
scroll to position [599, 0]
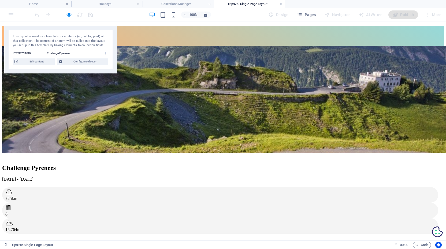
scroll to position [0, 0]
click at [70, 14] on icon "button" at bounding box center [69, 15] width 6 height 6
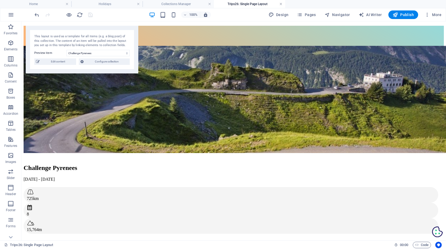
click at [280, 3] on link at bounding box center [280, 4] width 3 height 5
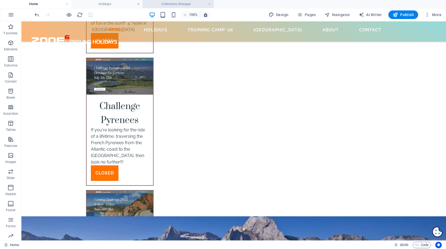
click at [169, 3] on h4 "Collections Manager" at bounding box center [178, 4] width 71 height 6
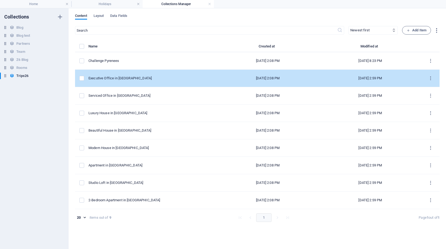
click at [113, 77] on div "Executive Office in [GEOGRAPHIC_DATA]" at bounding box center [150, 78] width 124 height 5
select select
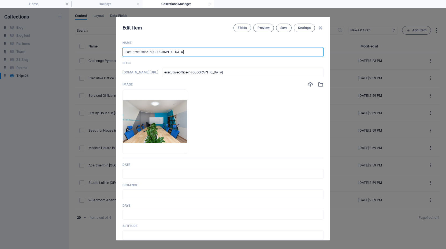
click at [192, 53] on input "Executive Office in [GEOGRAPHIC_DATA]" at bounding box center [223, 52] width 201 height 10
click at [96, 1] on li "Holidays" at bounding box center [106, 4] width 71 height 8
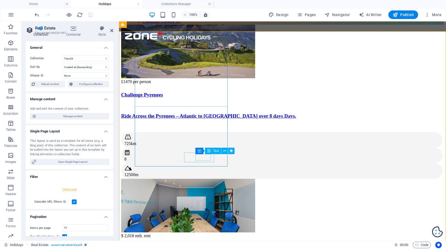
scroll to position [18, 0]
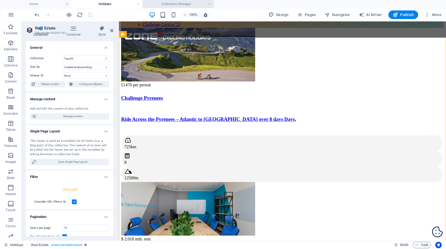
click at [190, 4] on h4 "Collections Manager" at bounding box center [178, 4] width 71 height 6
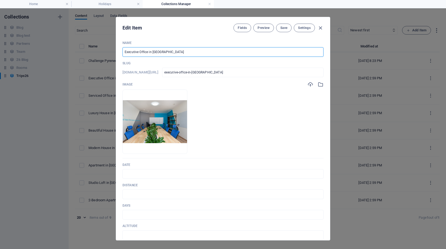
click at [157, 54] on input "Executive Office in [GEOGRAPHIC_DATA]" at bounding box center [223, 52] width 201 height 10
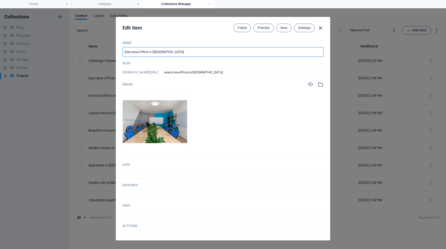
click at [320, 28] on icon "button" at bounding box center [320, 28] width 6 height 6
select select
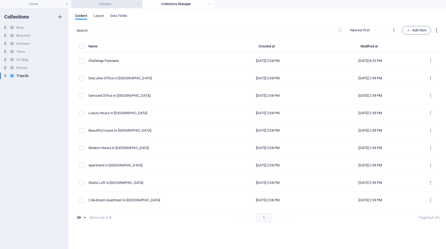
click at [100, 3] on h4 "Holidays" at bounding box center [106, 4] width 71 height 6
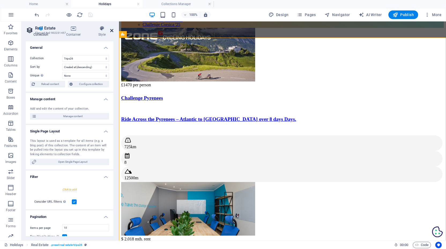
click at [111, 30] on icon at bounding box center [111, 30] width 3 height 4
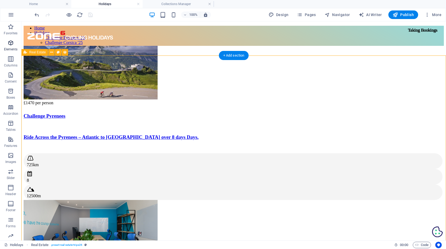
scroll to position [0, 0]
click at [10, 15] on icon "button" at bounding box center [11, 15] width 6 height 6
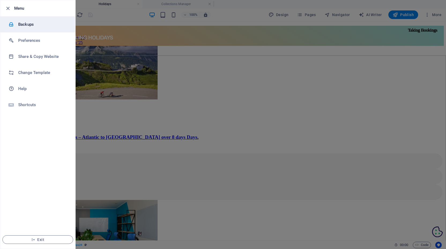
click at [26, 24] on h6 "Backups" at bounding box center [43, 24] width 50 height 6
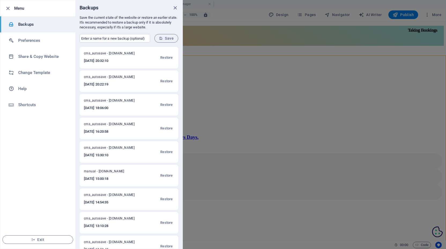
click at [167, 37] on span "Save" at bounding box center [166, 38] width 15 height 4
